Goal: Find specific page/section: Find specific page/section

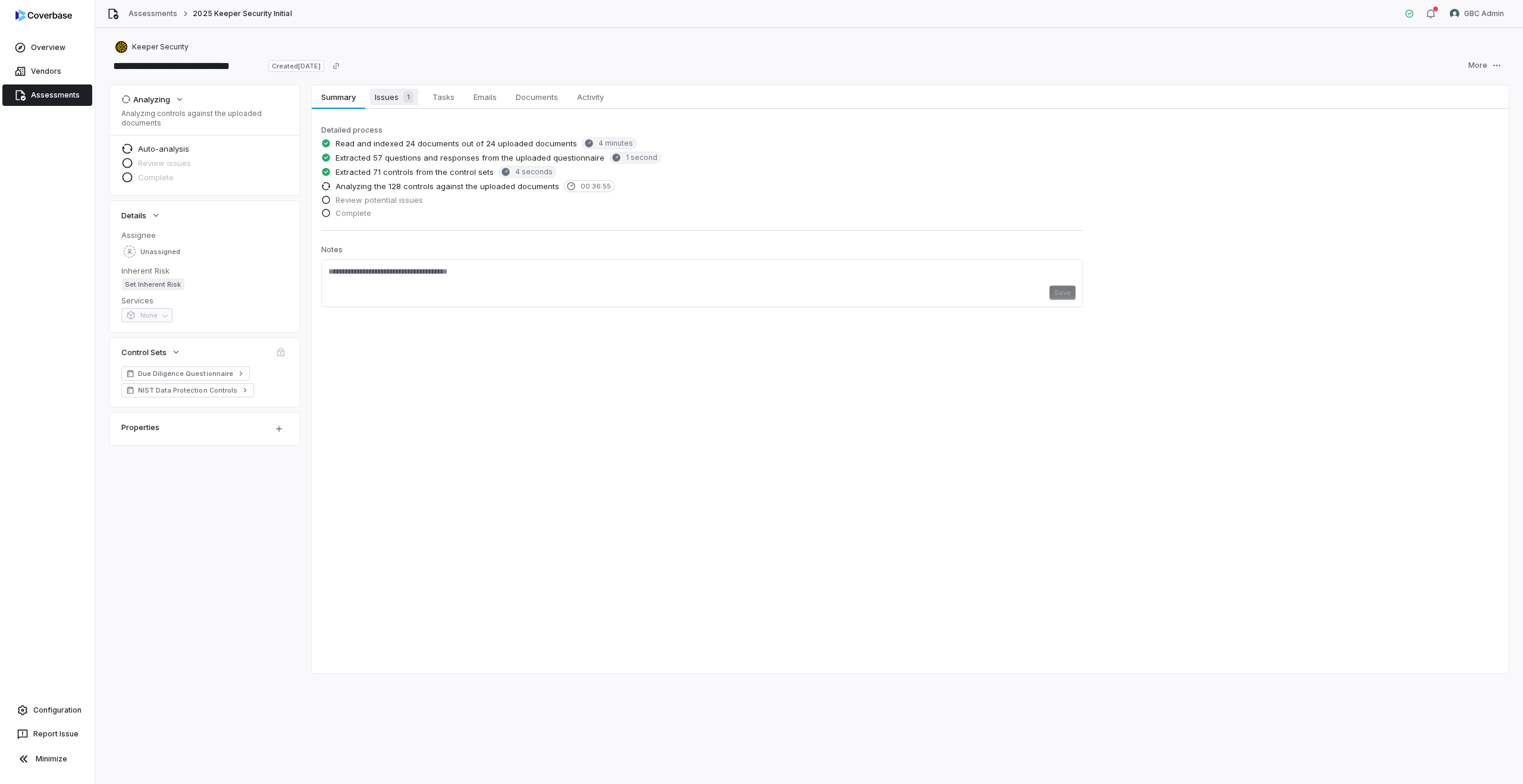
click at [376, 98] on span "Issues 1" at bounding box center [394, 97] width 48 height 17
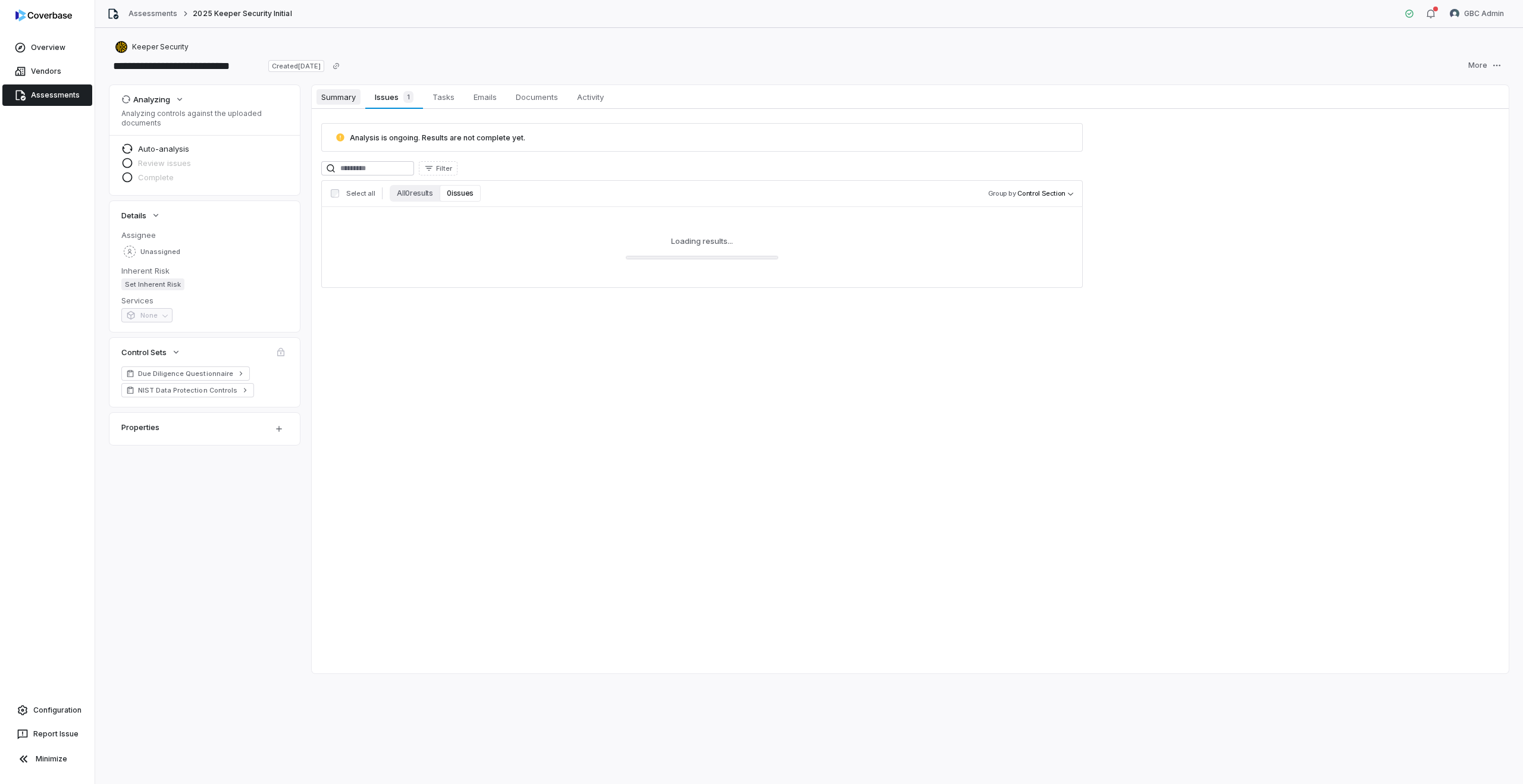
click at [341, 96] on span "Summary" at bounding box center [338, 97] width 44 height 15
